Goal: Navigation & Orientation: Understand site structure

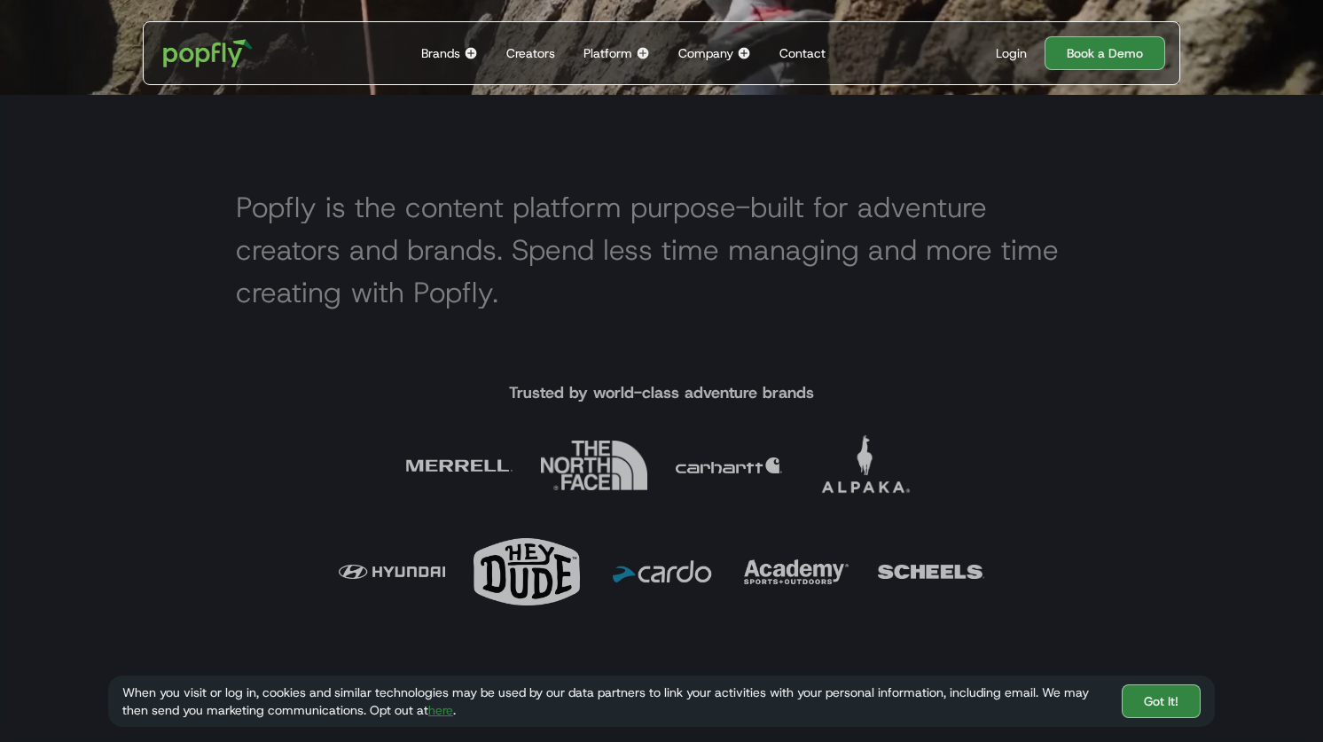
scroll to position [671, 0]
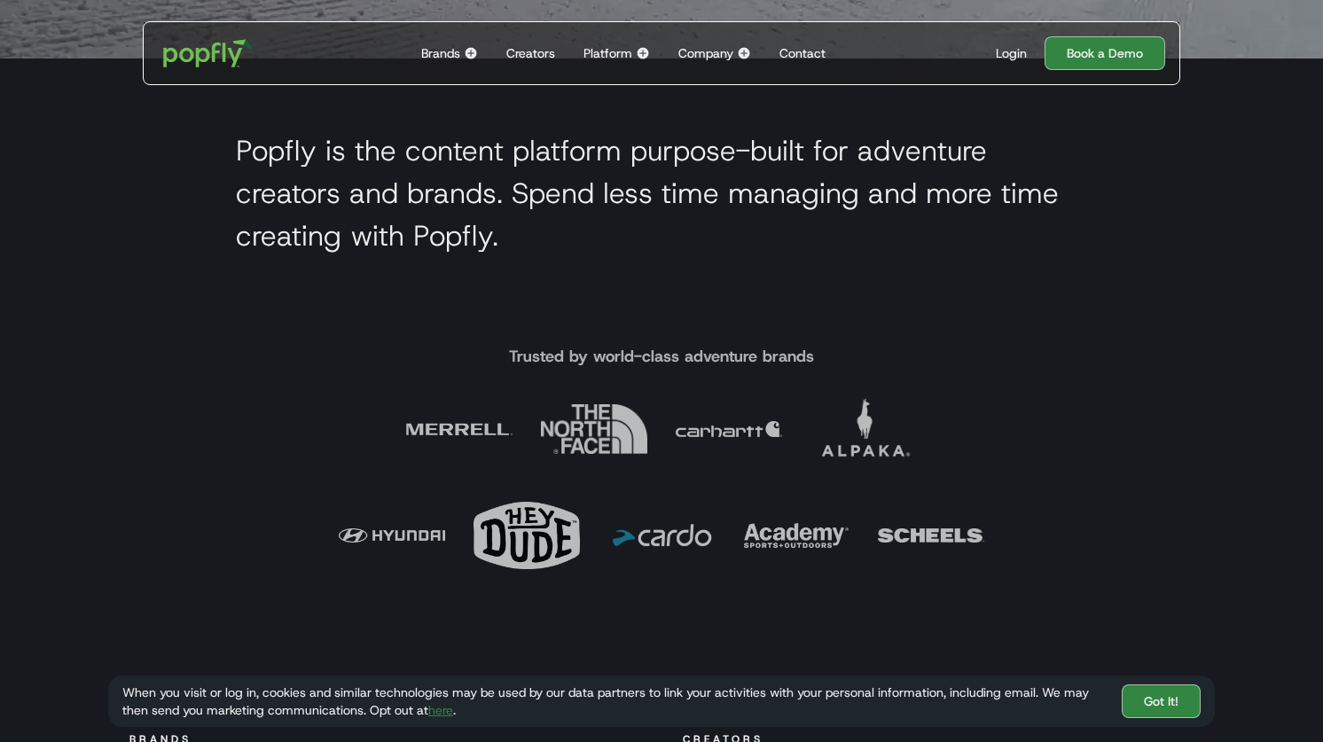
click at [1139, 285] on section "Popfly is the content platform purpose-built for adventure creators and brands.…" at bounding box center [661, 198] width 1323 height 278
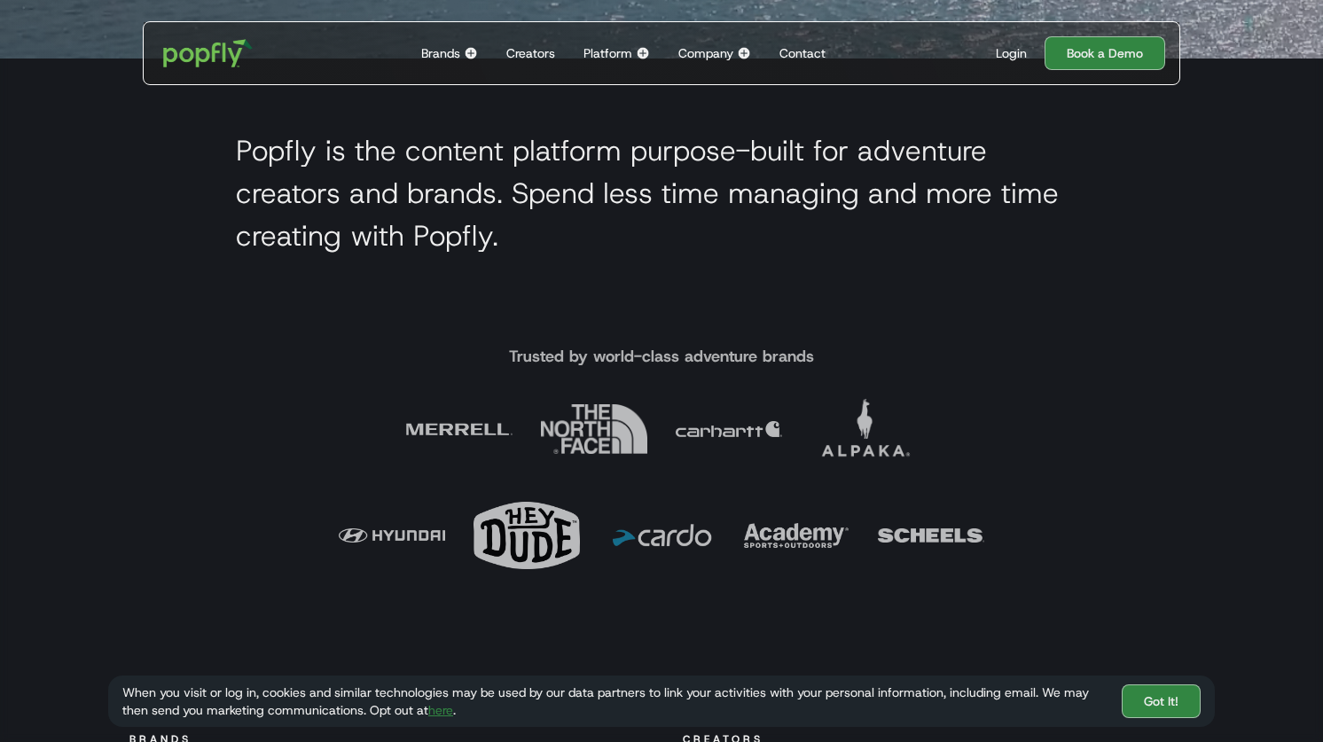
click at [622, 55] on div "Platform" at bounding box center [608, 53] width 49 height 18
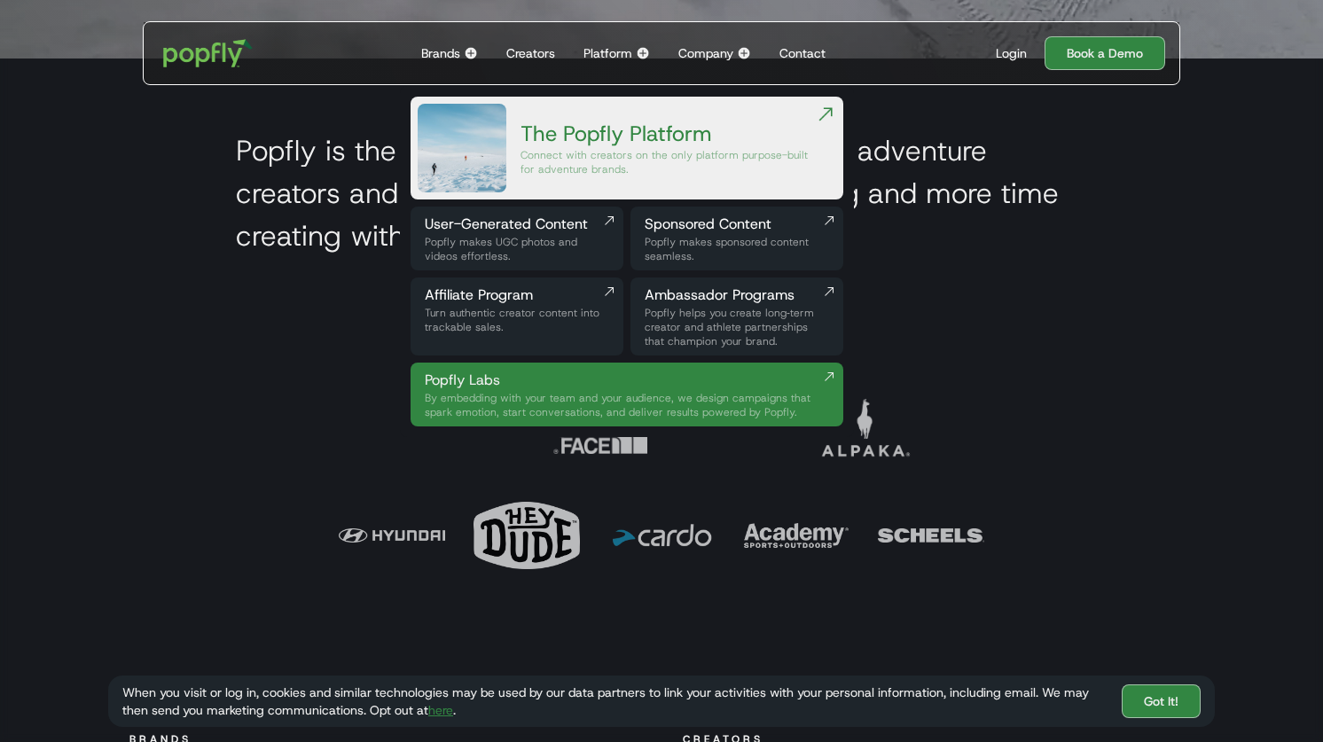
click at [607, 145] on div "The Popfly Platform" at bounding box center [668, 134] width 294 height 28
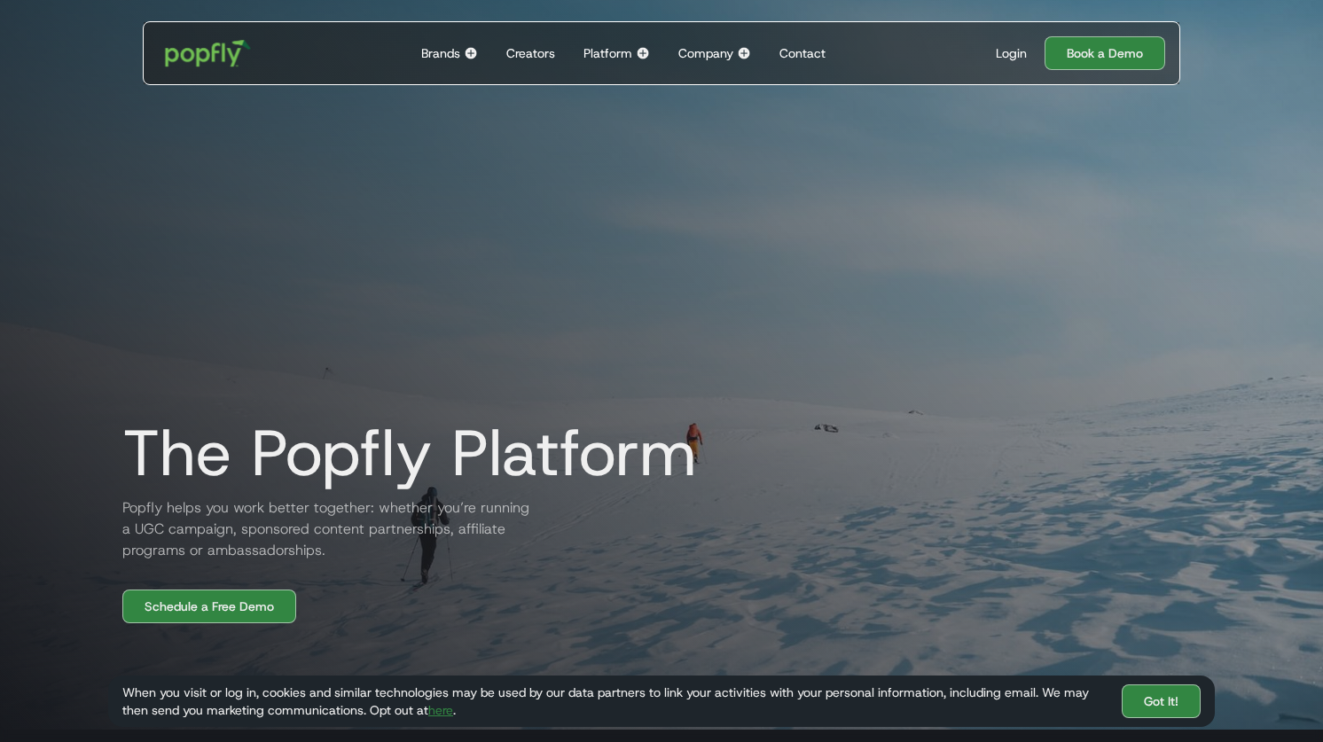
click at [217, 51] on img "home" at bounding box center [208, 52] width 110 height 51
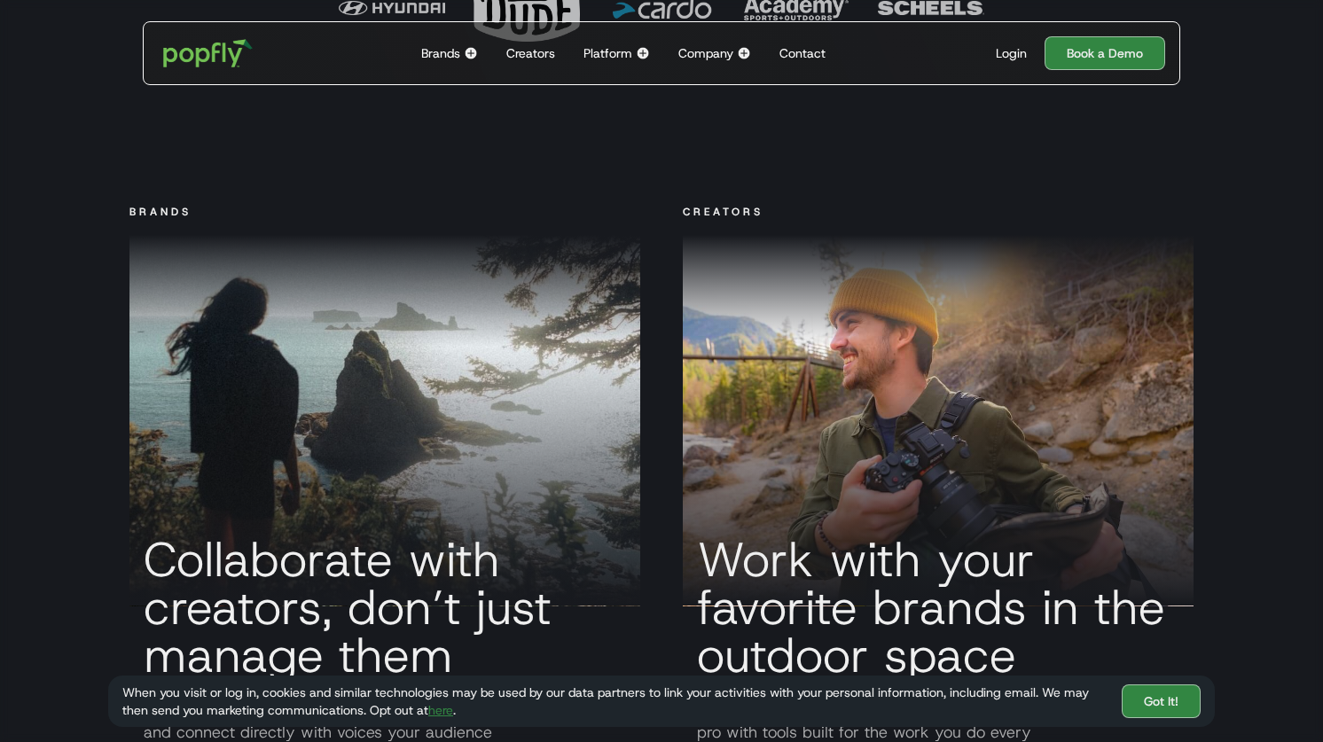
scroll to position [1450, 0]
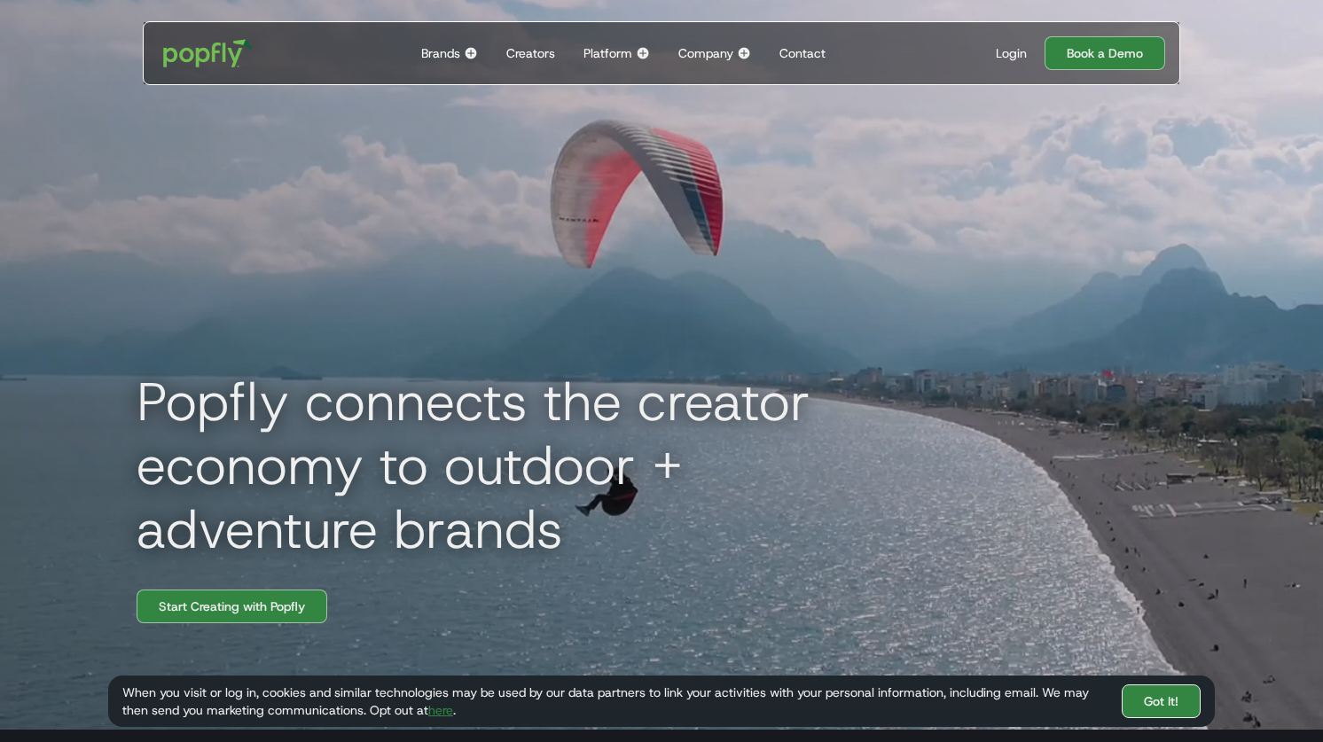
click at [1179, 702] on link "Got It!" at bounding box center [1161, 702] width 79 height 34
